Goal: Navigation & Orientation: Find specific page/section

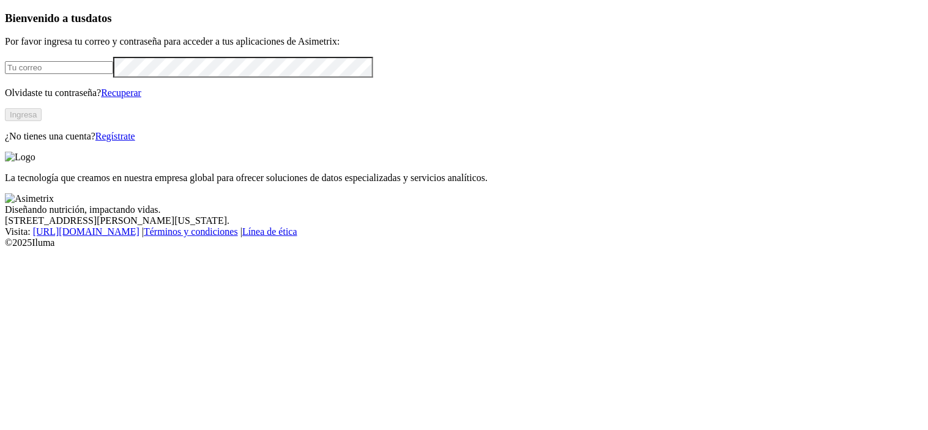
click at [113, 74] on input "email" at bounding box center [59, 67] width 108 height 13
type input "[PERSON_NAME][EMAIL_ADDRESS][PERSON_NAME][DOMAIN_NAME]"
click at [42, 121] on button "Ingresa" at bounding box center [23, 114] width 37 height 13
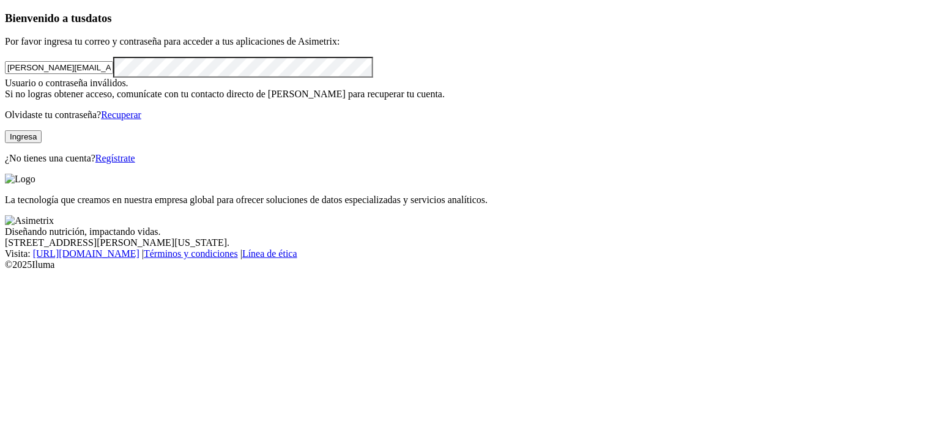
click input "submit" at bounding box center [0, 0] width 0 height 0
click at [42, 143] on button "Ingresa" at bounding box center [23, 136] width 37 height 13
